Goal: Information Seeking & Learning: Learn about a topic

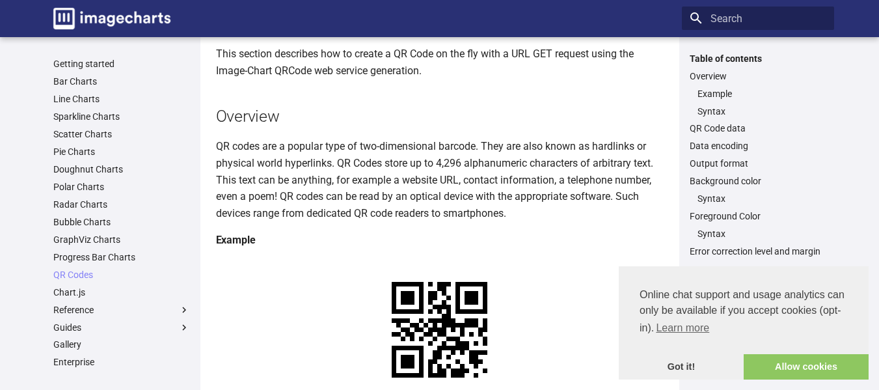
scroll to position [75, 0]
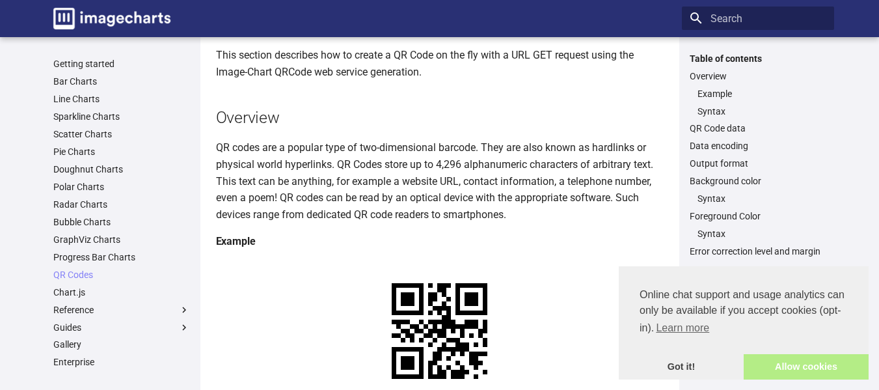
click at [769, 365] on link "Allow cookies" at bounding box center [805, 367] width 125 height 26
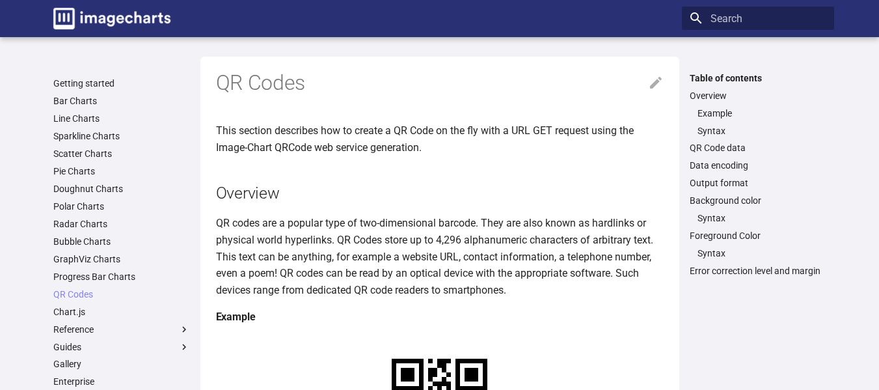
scroll to position [75, 0]
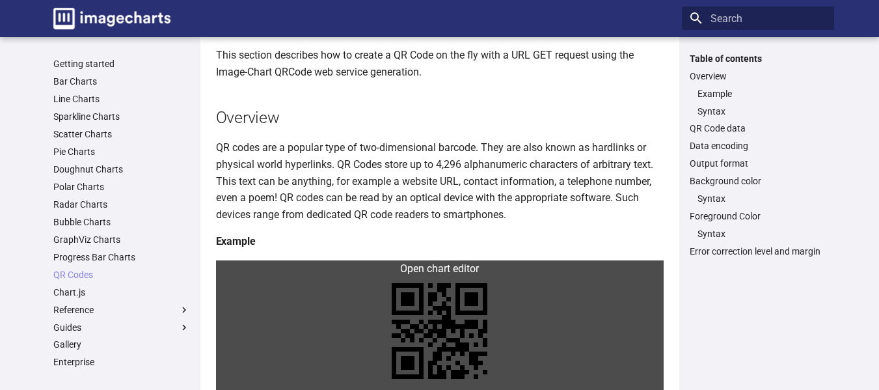
click at [425, 269] on link at bounding box center [439, 330] width 447 height 141
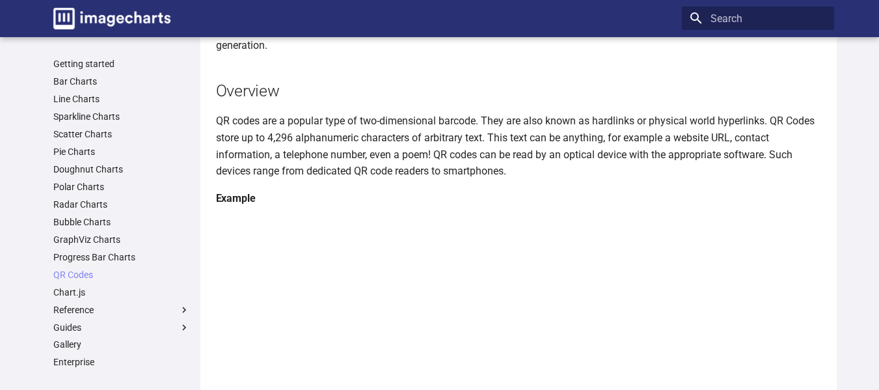
scroll to position [0, 0]
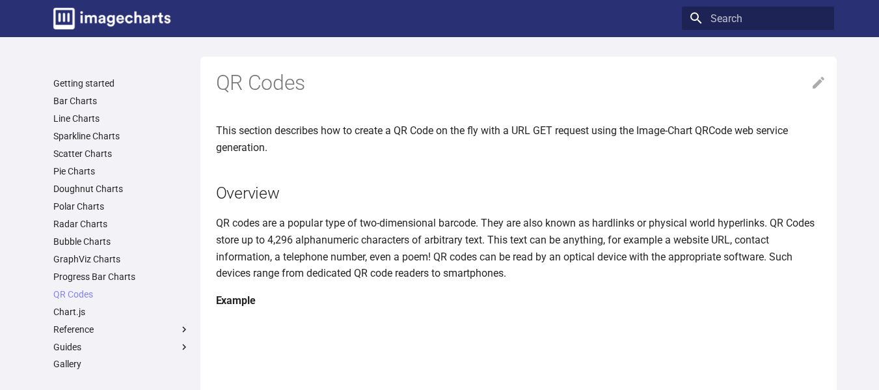
click at [349, 247] on p "QR codes are a popular type of two-dimensional barcode. They are also known as …" at bounding box center [521, 248] width 610 height 66
click at [80, 100] on link "Bar Charts" at bounding box center [121, 101] width 137 height 12
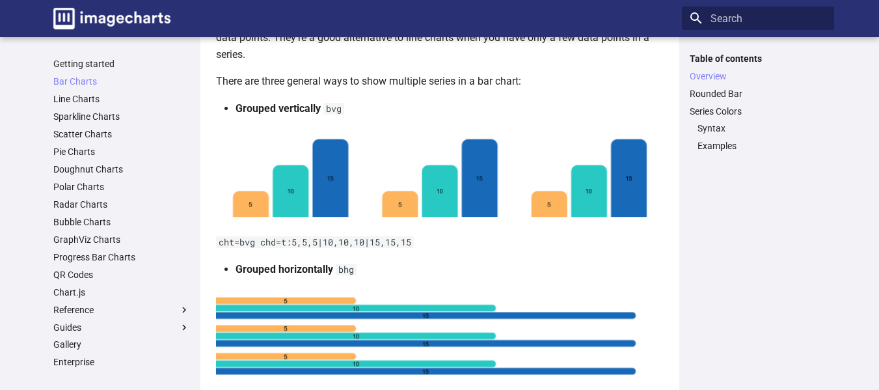
scroll to position [247, 0]
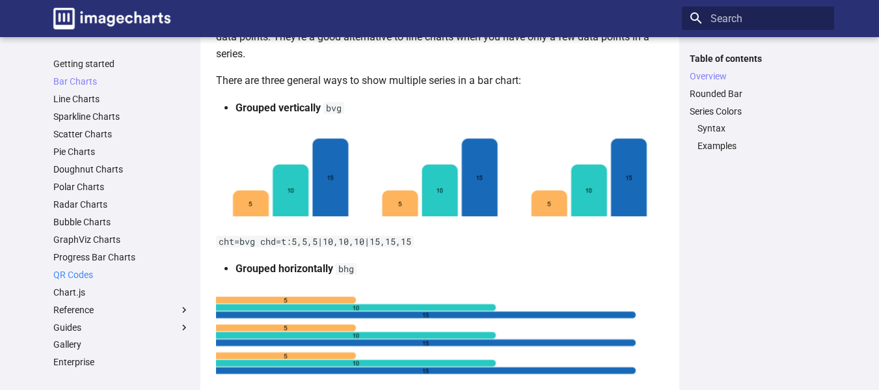
click at [66, 274] on link "QR Codes" at bounding box center [121, 275] width 137 height 12
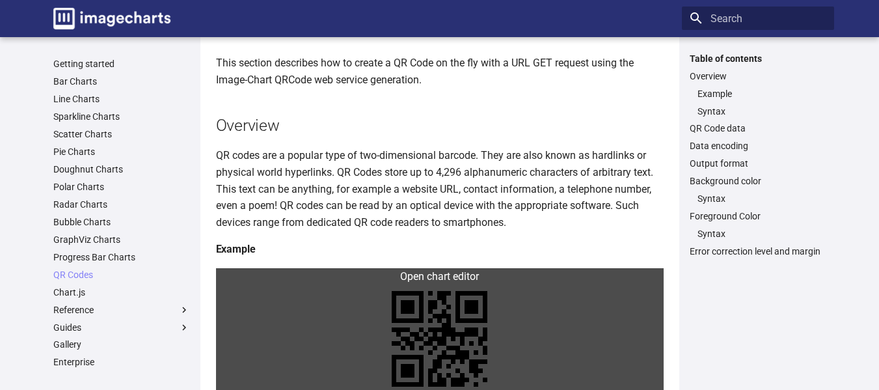
scroll to position [72, 0]
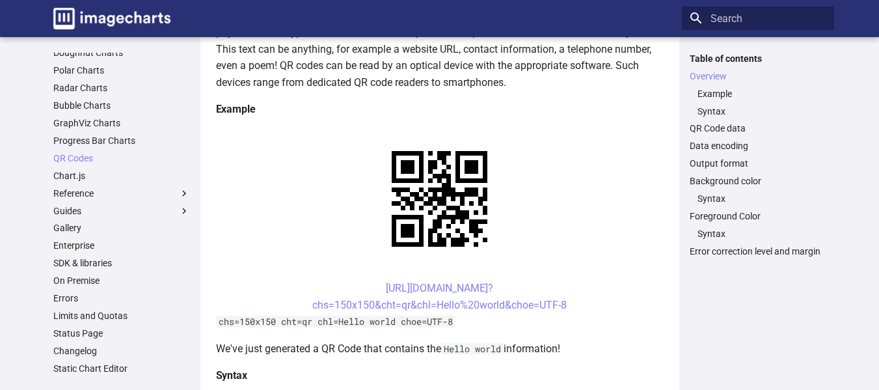
scroll to position [0, 0]
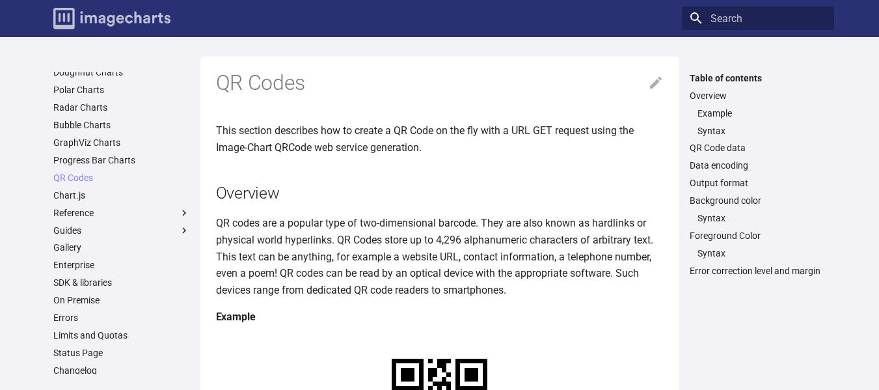
click at [139, 16] on img "Image-Charts documentation" at bounding box center [111, 18] width 117 height 21
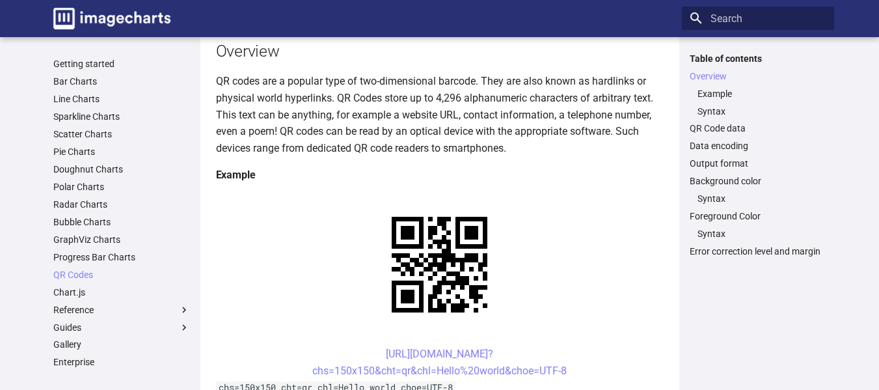
scroll to position [143, 0]
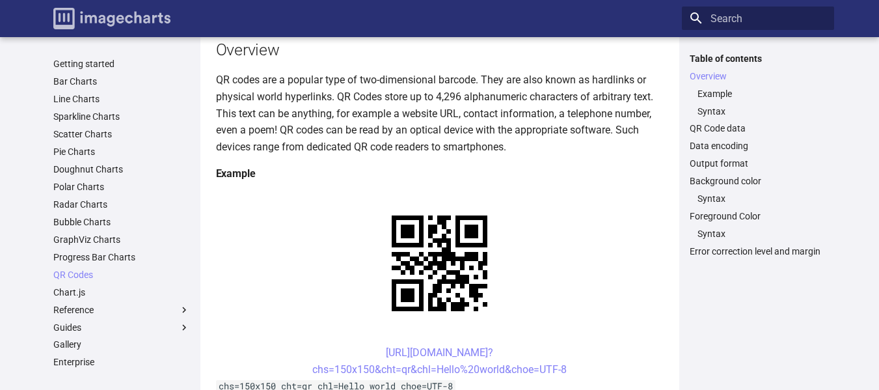
click at [125, 19] on img "Image-Charts documentation" at bounding box center [111, 18] width 117 height 21
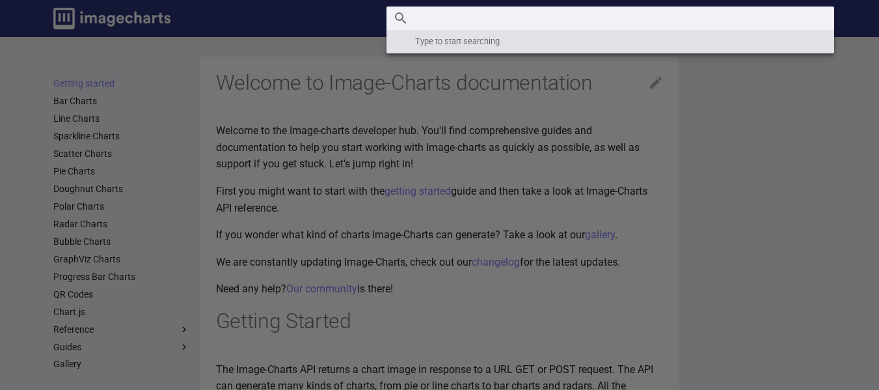
click at [741, 21] on input "Search" at bounding box center [609, 18] width 447 height 23
type input "price"
